Goal: Check status: Check status

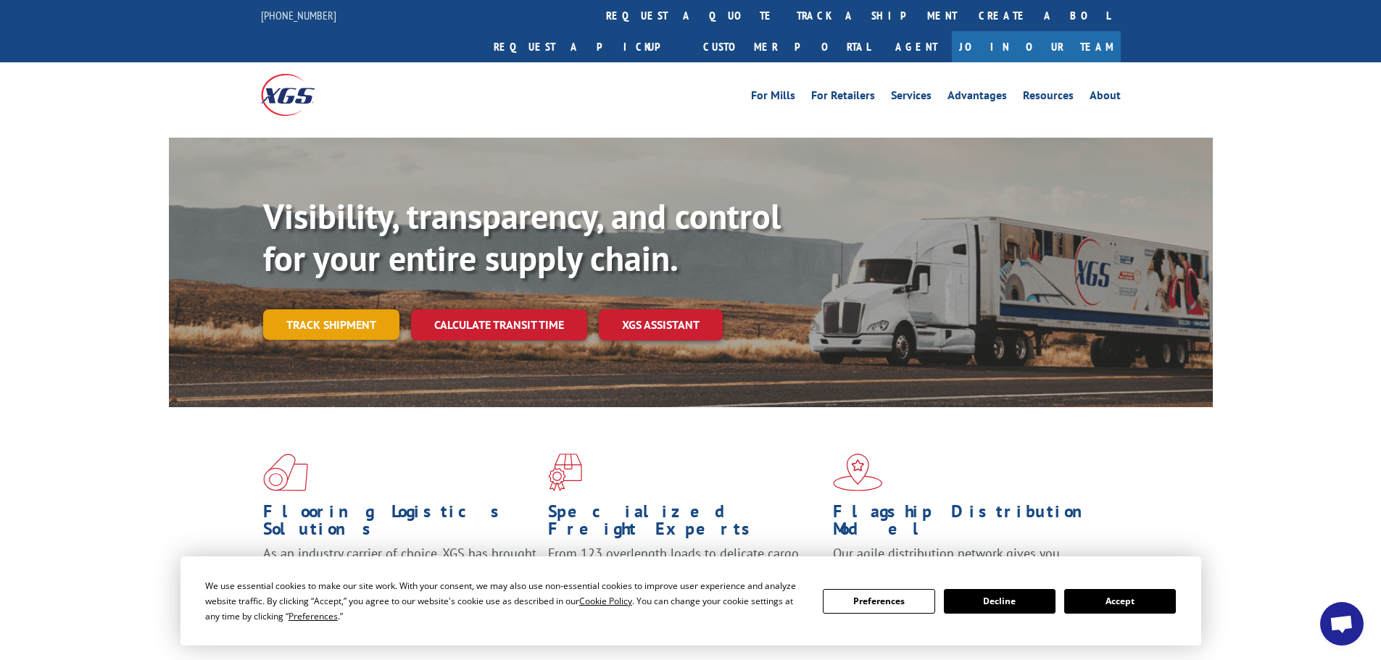
click at [326, 309] on link "Track shipment" at bounding box center [331, 324] width 136 height 30
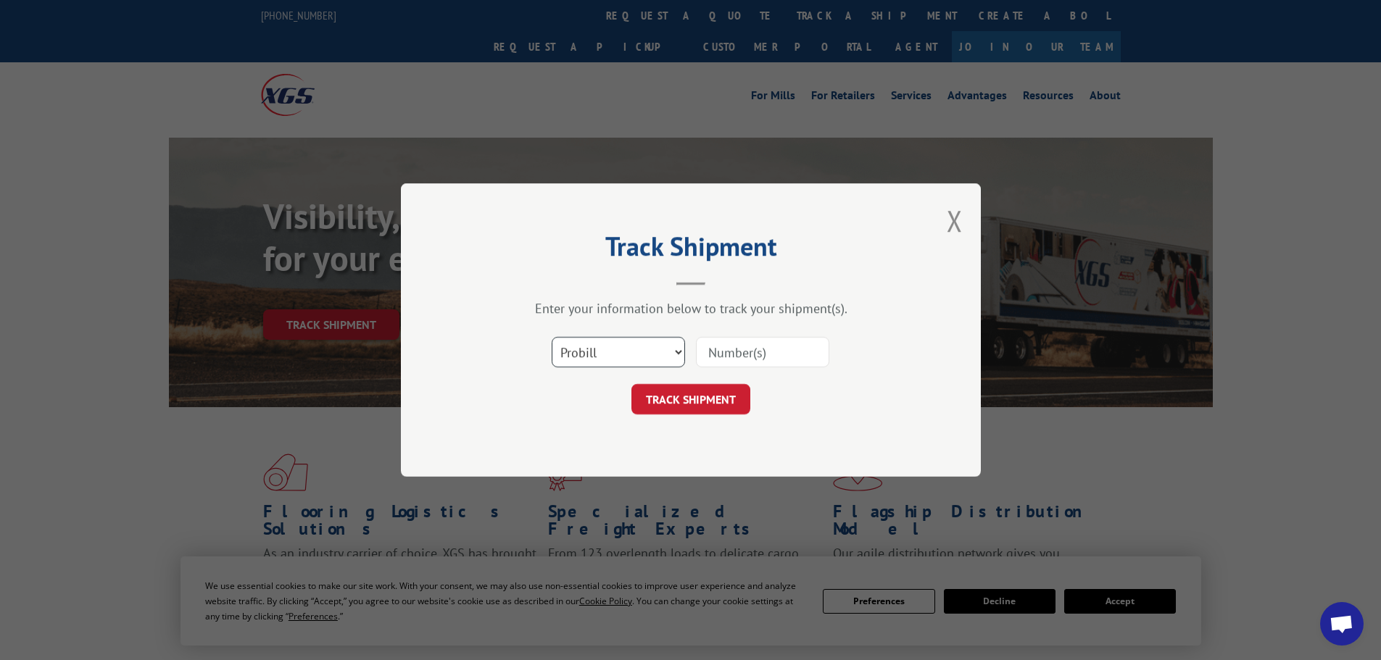
click at [607, 354] on select "Select category... Probill BOL PO" at bounding box center [618, 352] width 133 height 30
select select "bol"
click at [552, 337] on select "Select category... Probill BOL PO" at bounding box center [618, 352] width 133 height 30
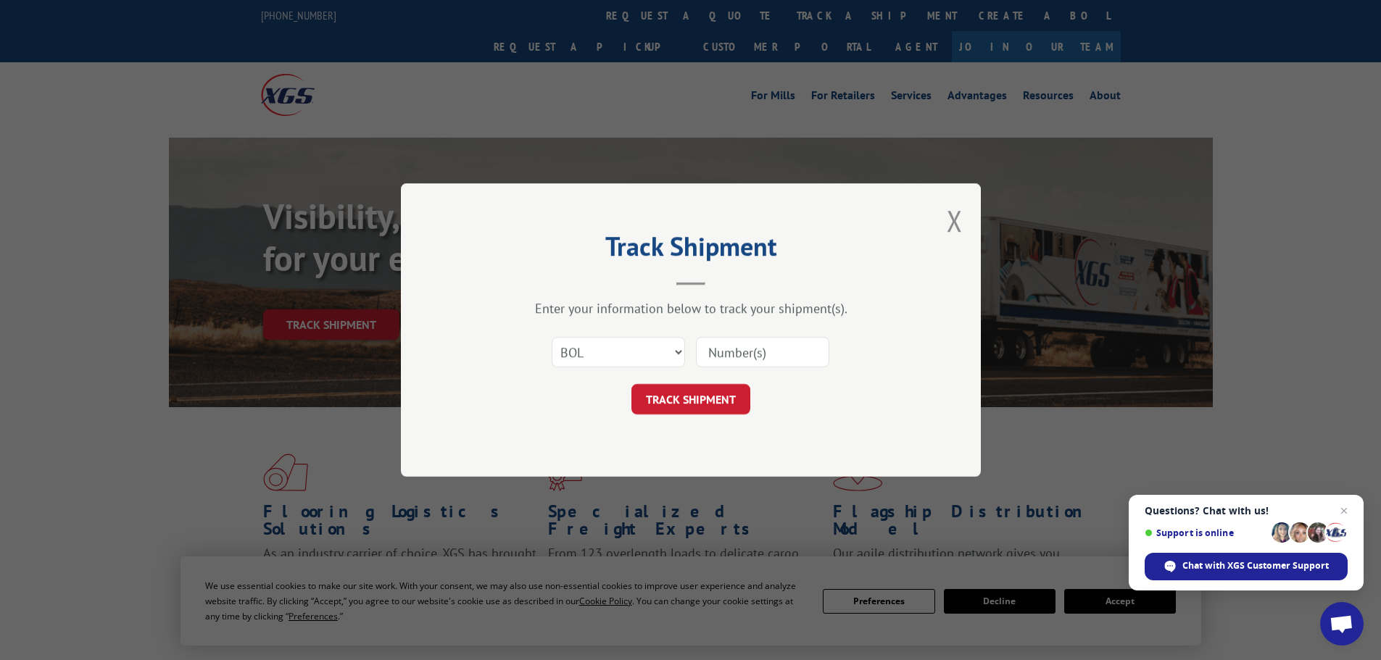
click at [769, 342] on input at bounding box center [762, 352] width 133 height 30
paste input "441113"
type input "441113"
click at [726, 389] on button "TRACK SHIPMENT" at bounding box center [690, 399] width 119 height 30
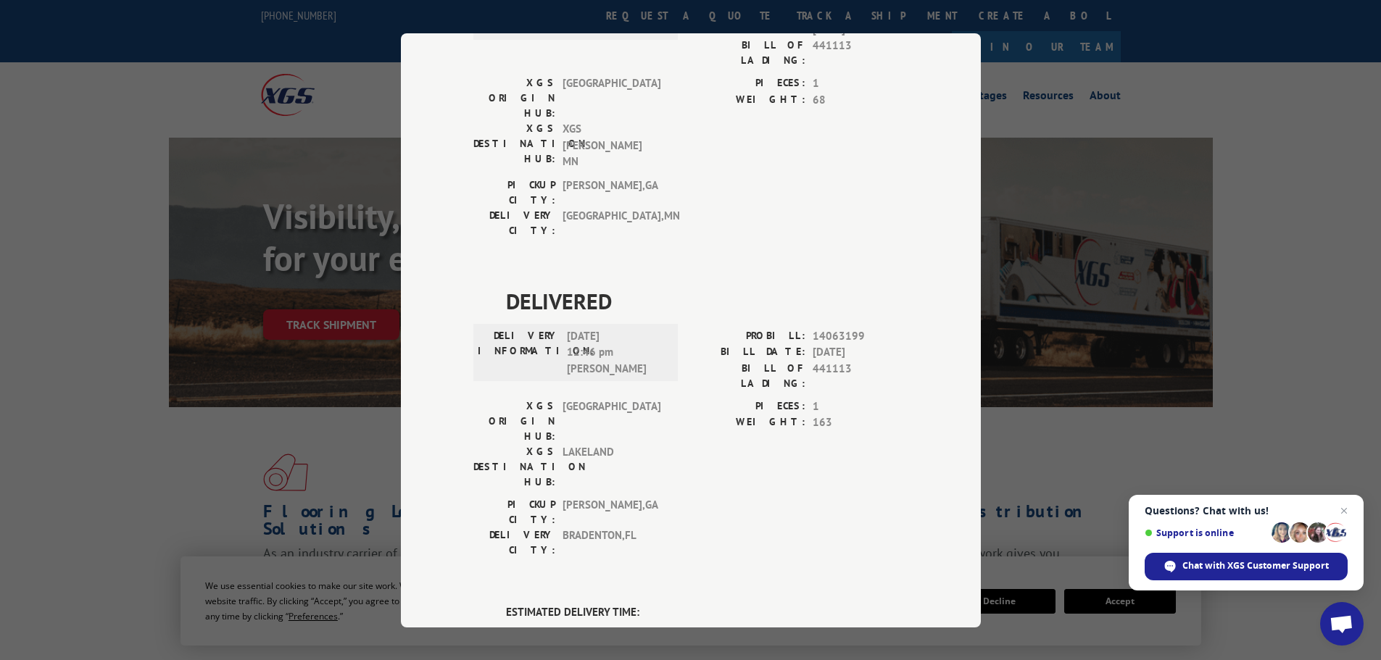
scroll to position [995, 0]
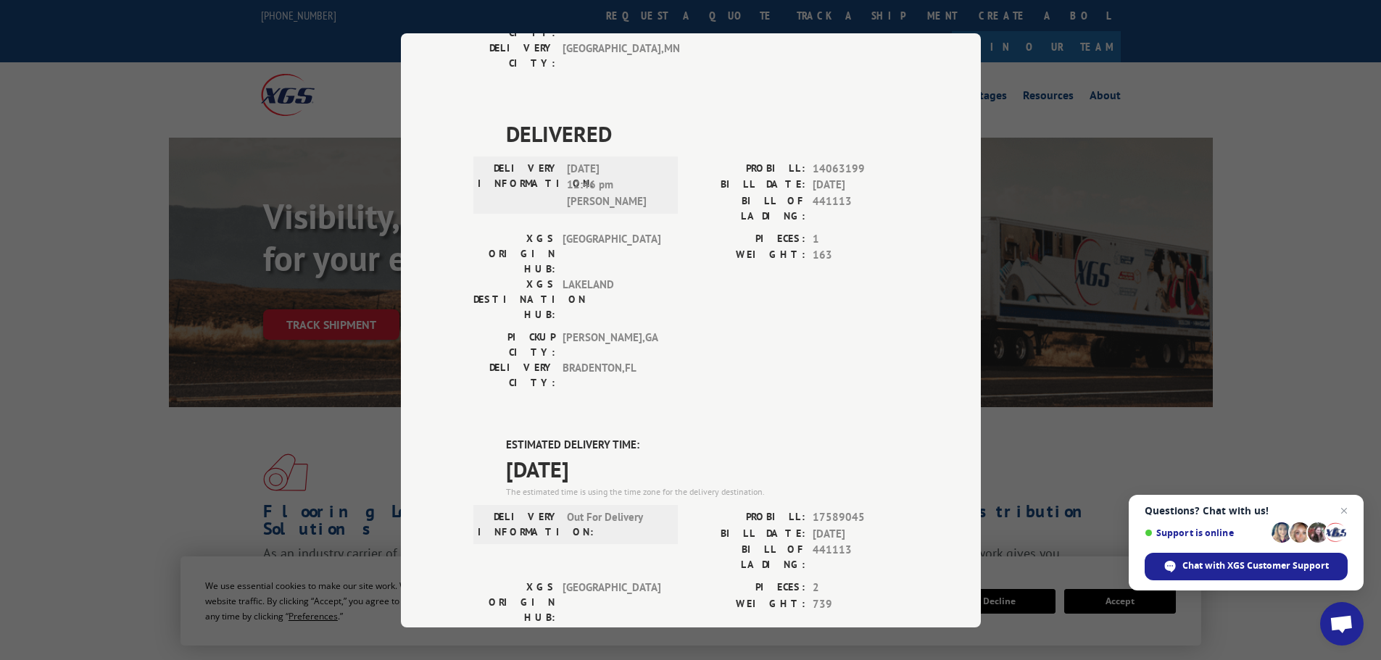
drag, startPoint x: 619, startPoint y: 128, endPoint x: 485, endPoint y: 83, distance: 141.4
click at [485, 83] on div "DELIVERED DELIVERY INFORMATION: PROBILL: 9595268 BILL DATE: [DATE] BILL OF LADI…" at bounding box center [690, 76] width 435 height 1842
copy div "ESTIMATED DELIVERY TIME: [DATE]"
